Goal: Transaction & Acquisition: Purchase product/service

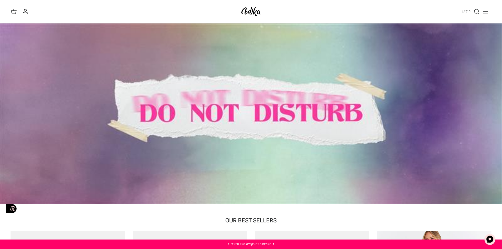
click at [298, 112] on div at bounding box center [251, 113] width 502 height 181
